Goal: Navigation & Orientation: Find specific page/section

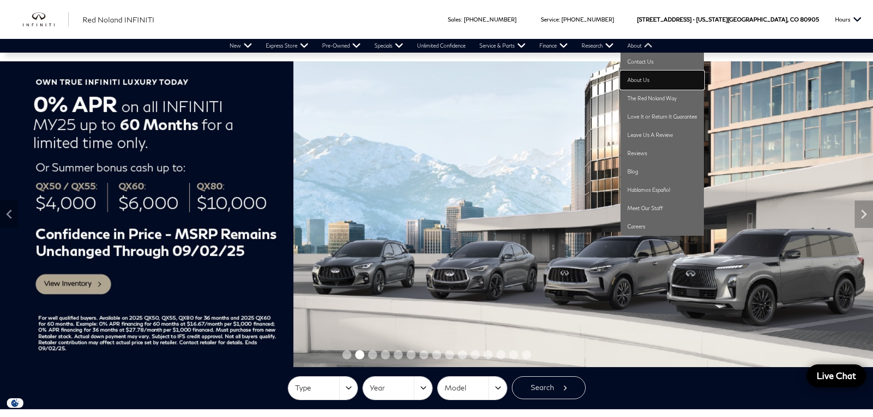
click at [635, 81] on link "About Us" at bounding box center [662, 80] width 83 height 18
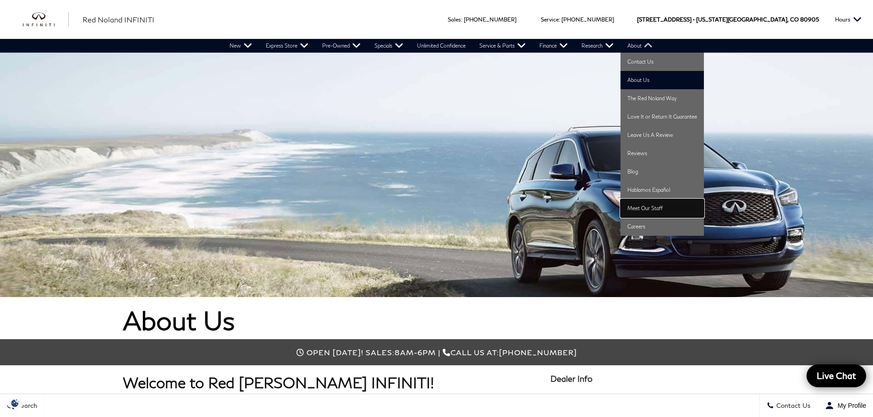
click at [653, 209] on link "Meet Our Staff" at bounding box center [662, 208] width 83 height 18
